Goal: Transaction & Acquisition: Purchase product/service

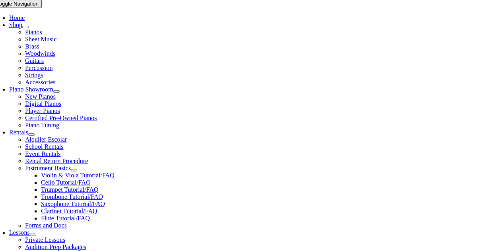
scroll to position [239, 0]
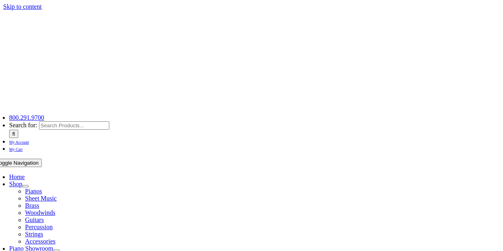
click at [73, 35] on img "taylors-music-store-west-chester" at bounding box center [92, 58] width 199 height 96
